Goal: Task Accomplishment & Management: Use online tool/utility

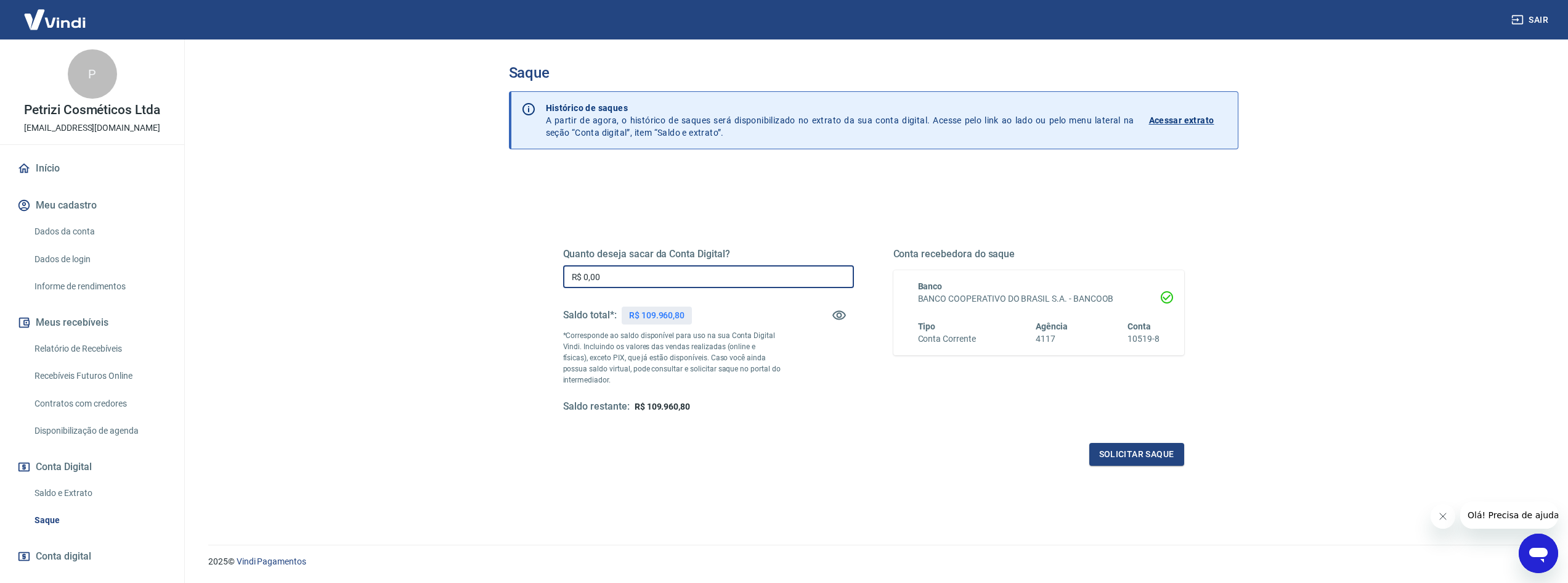
click at [722, 275] on input "R$ 0,00" at bounding box center [709, 276] width 291 height 23
type input "R$ 109.960,80"
click at [1113, 449] on button "Solicitar saque" at bounding box center [1137, 454] width 95 height 23
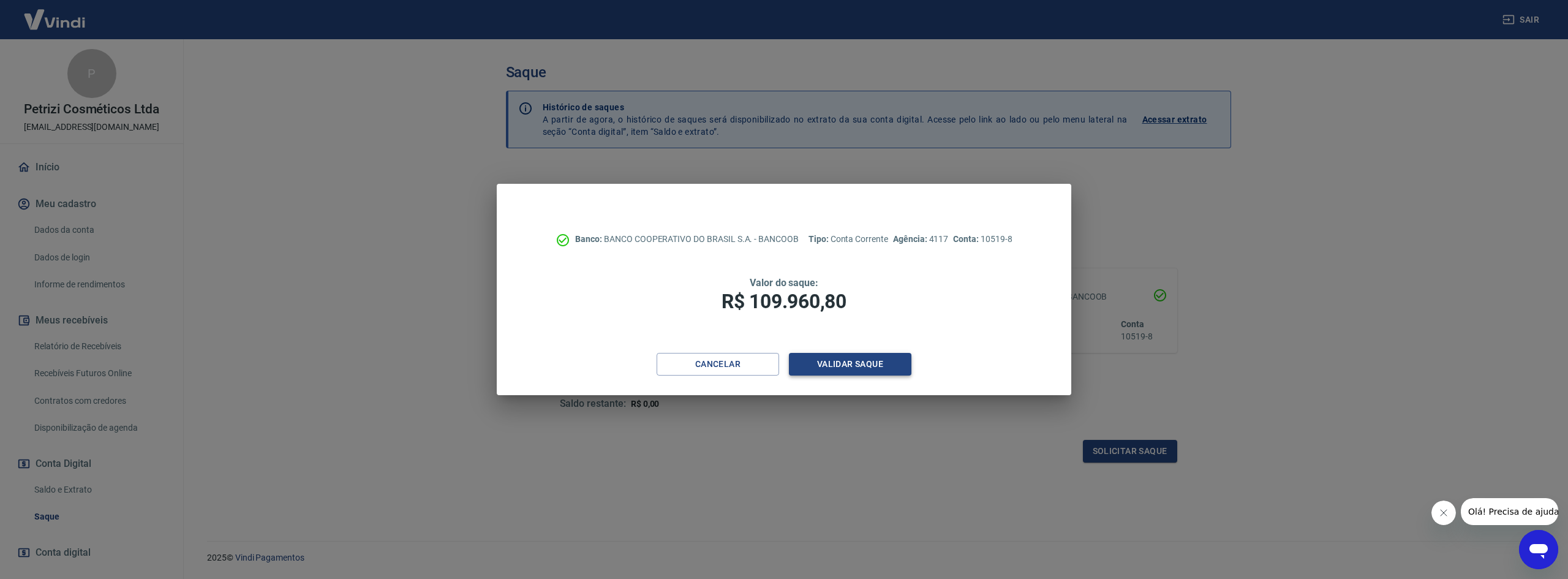
click at [866, 368] on button "Validar saque" at bounding box center [850, 364] width 122 height 23
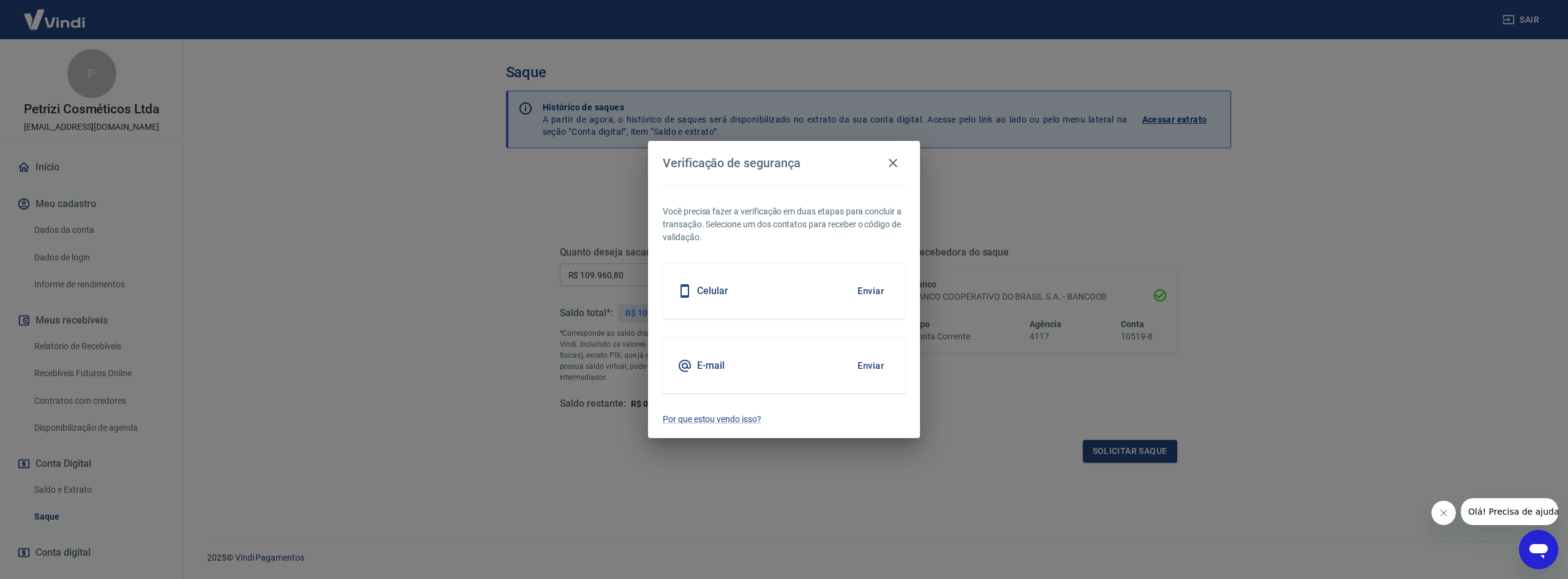
click at [864, 289] on button "Enviar" at bounding box center [870, 291] width 40 height 26
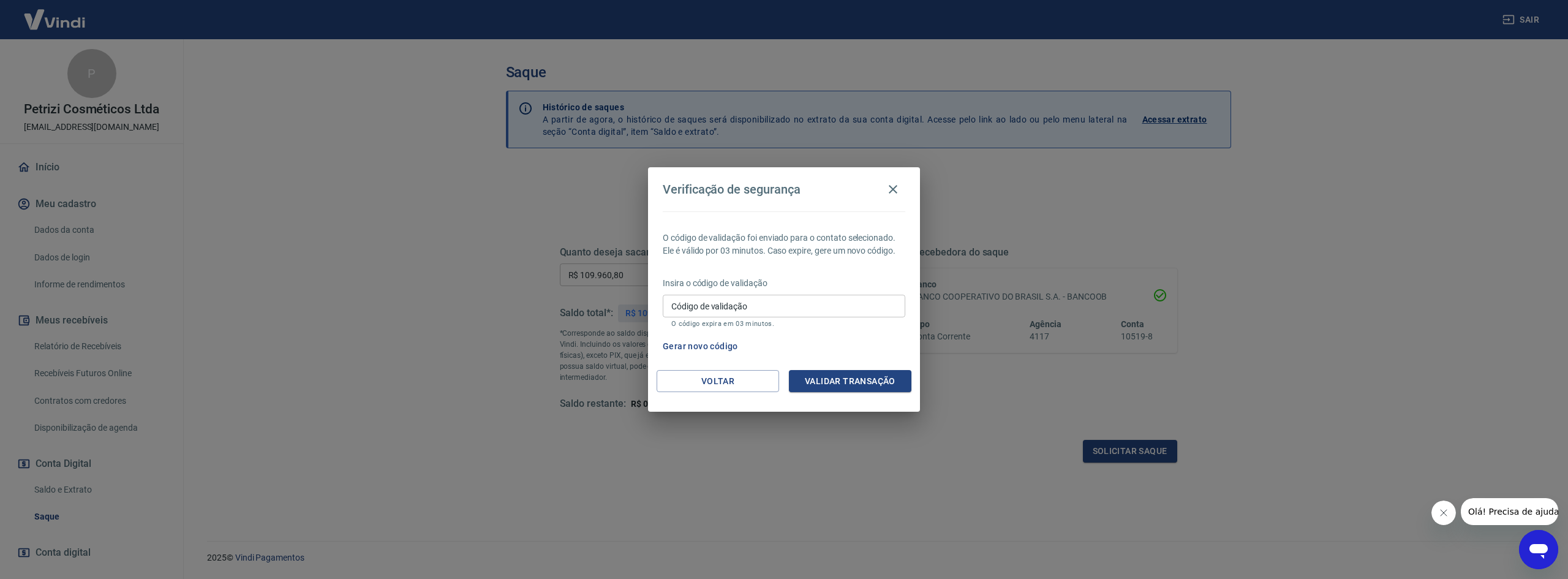
click at [705, 305] on input "Código de validação" at bounding box center [784, 306] width 242 height 23
type input "734749"
click at [886, 385] on button "Validar transação" at bounding box center [850, 381] width 122 height 23
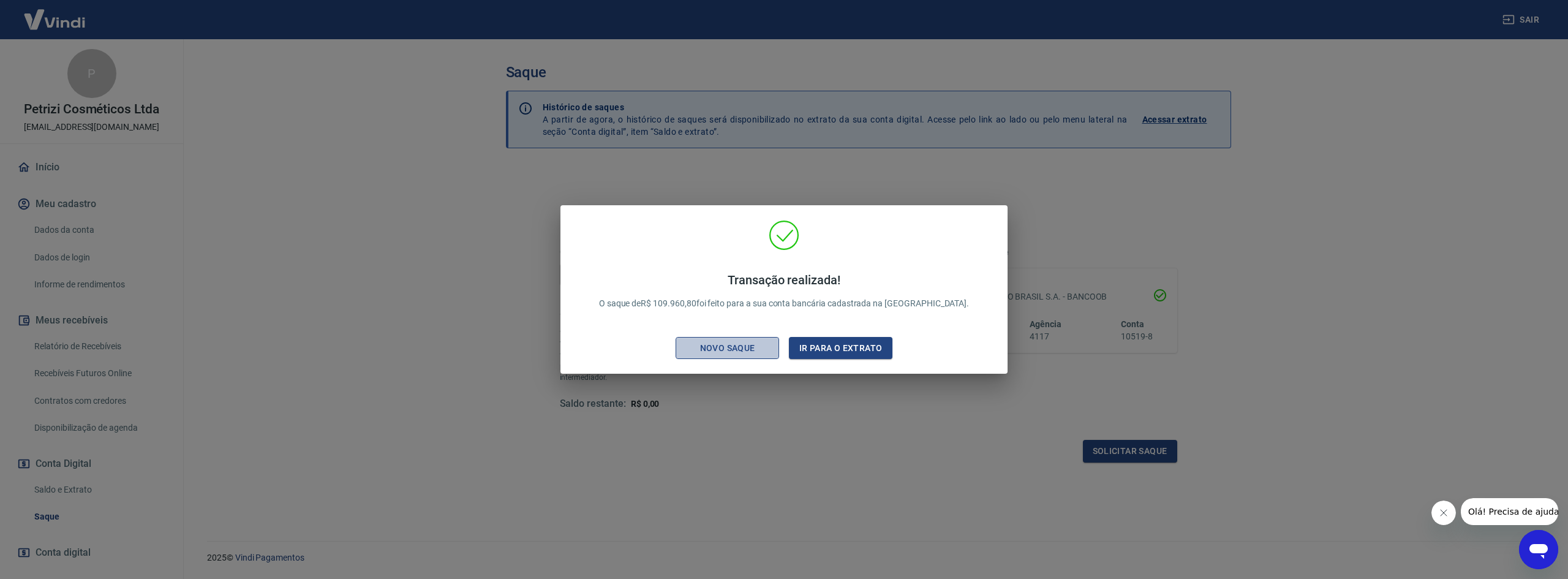
click at [746, 354] on div "Novo saque" at bounding box center [727, 348] width 84 height 15
